Goal: Register for event/course

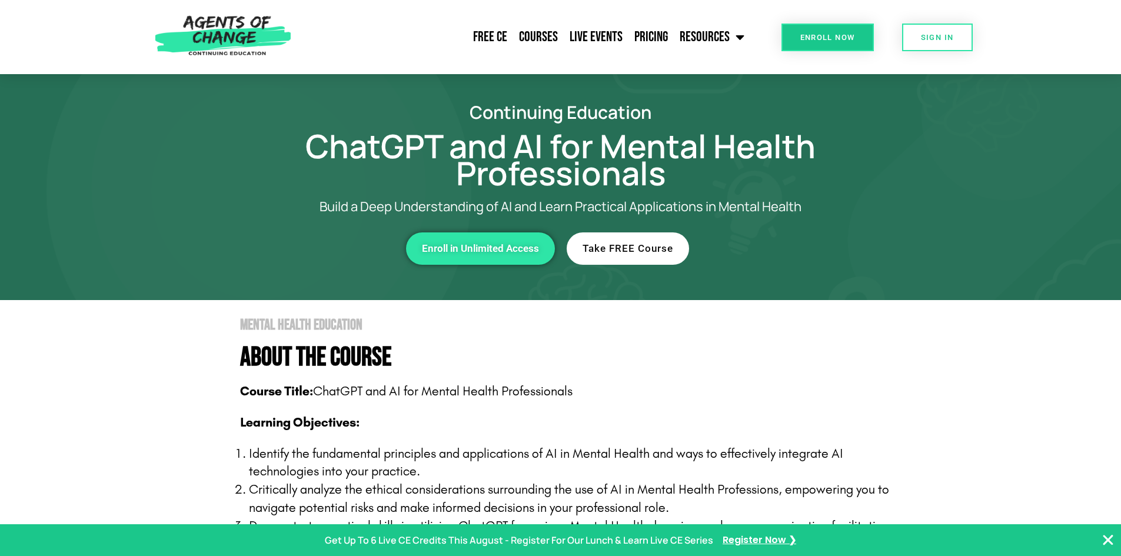
click at [800, 38] on span "Enroll Now" at bounding box center [827, 38] width 55 height 8
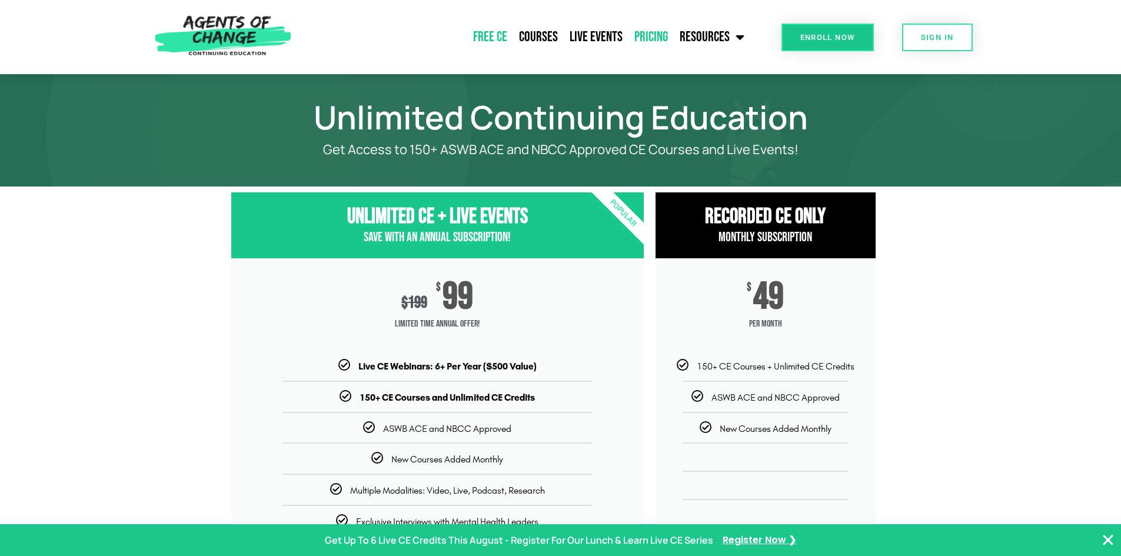
click at [494, 36] on link "Free CE" at bounding box center [490, 36] width 46 height 29
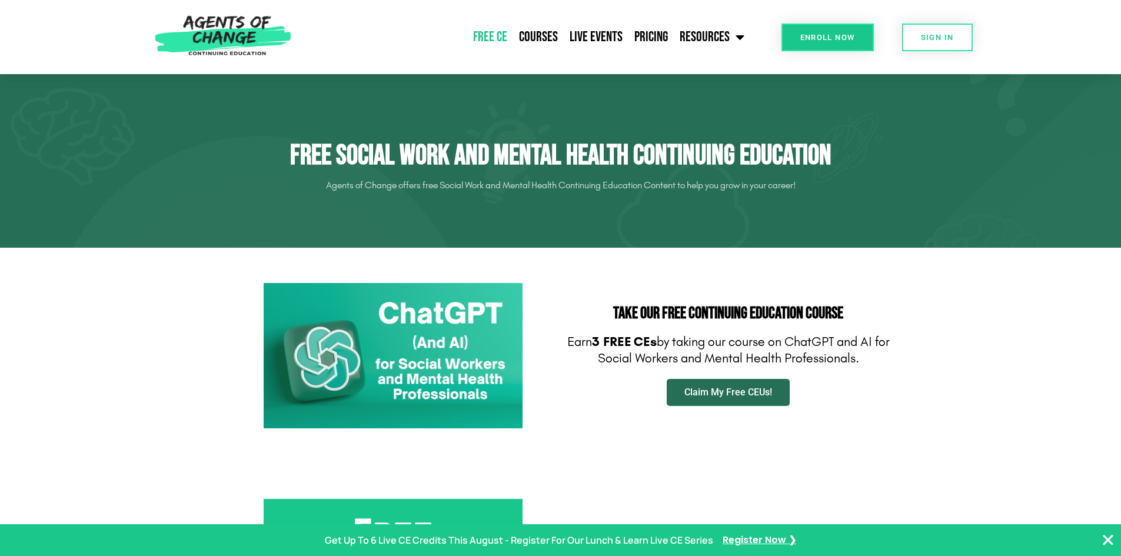
click at [713, 382] on link "Claim My Free CEUs!" at bounding box center [728, 392] width 123 height 27
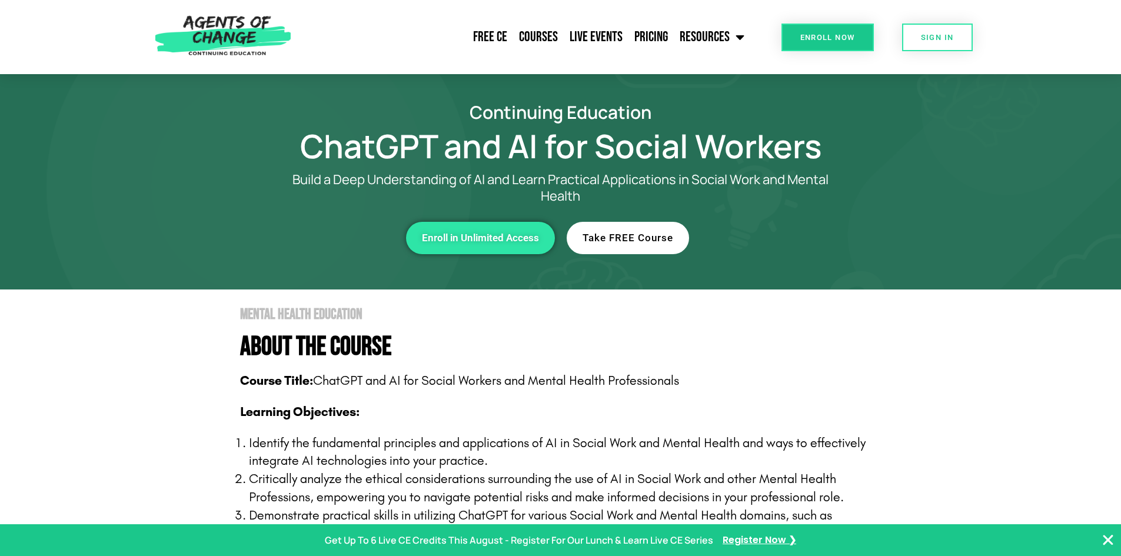
click at [640, 229] on link "Take FREE Course" at bounding box center [628, 238] width 122 height 32
